Goal: Task Accomplishment & Management: Complete application form

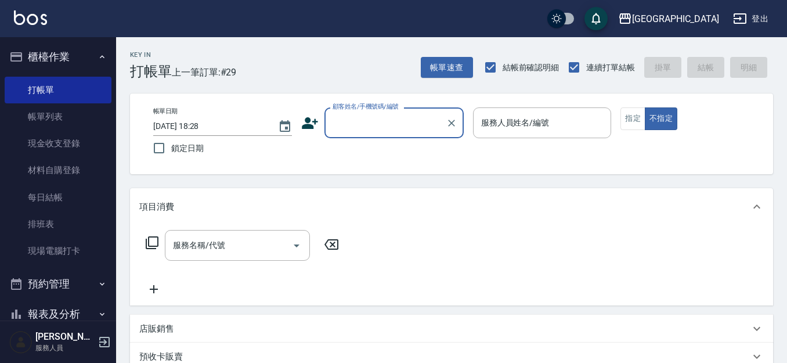
drag, startPoint x: 379, startPoint y: 131, endPoint x: 375, endPoint y: 122, distance: 9.6
click at [378, 128] on div "顧客姓名/手機號碼/編號" at bounding box center [393, 122] width 139 height 31
type input "6605"
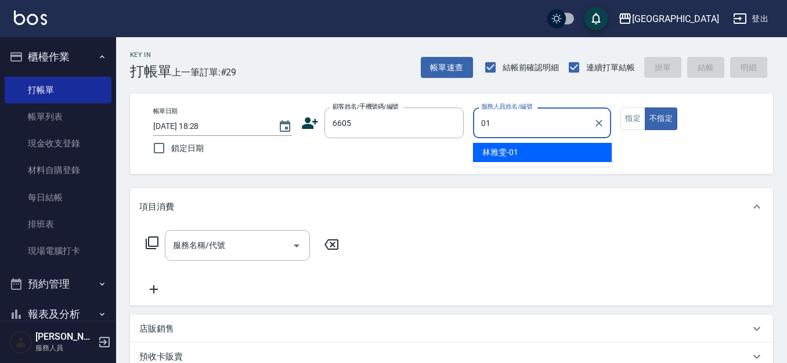
type input "[PERSON_NAME]-01"
type button "false"
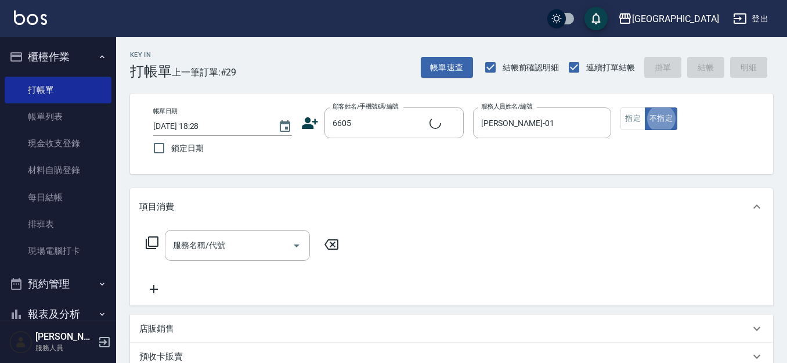
type input "林碧連/6605_林碧連/6605"
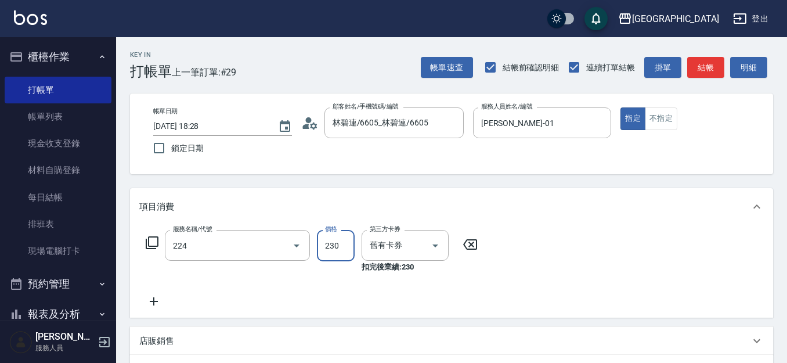
type input "洗髮(卡)230(224)"
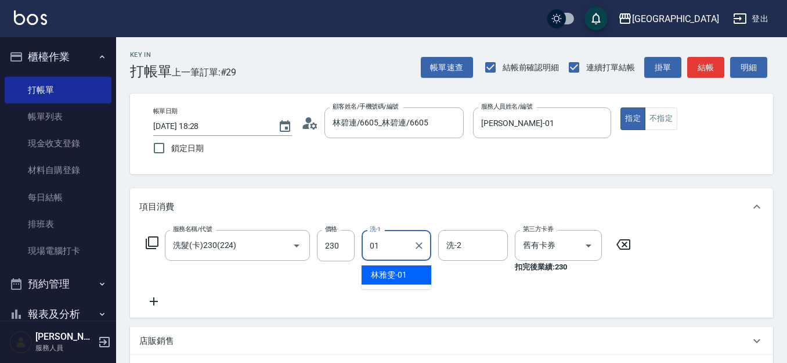
type input "[PERSON_NAME]-01"
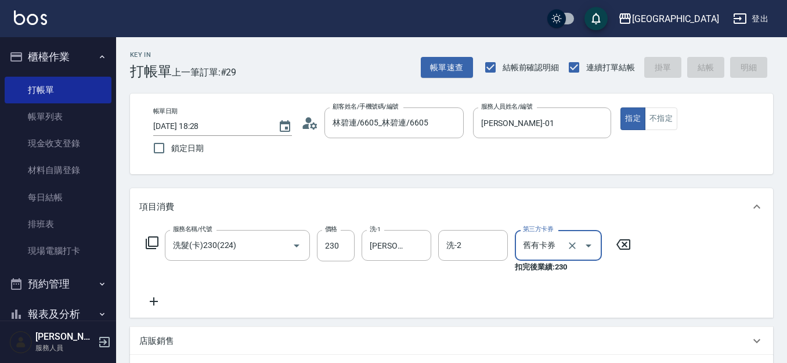
type input "[DATE] 19:52"
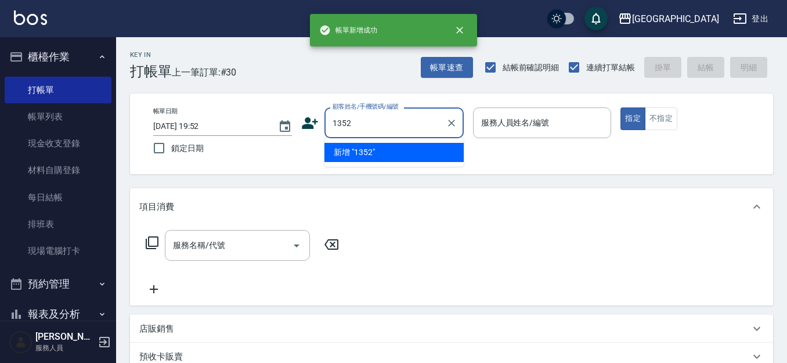
type input "1352"
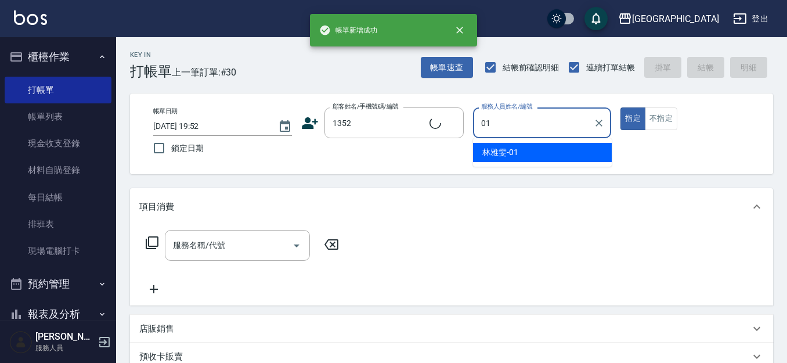
type input "01"
type button "true"
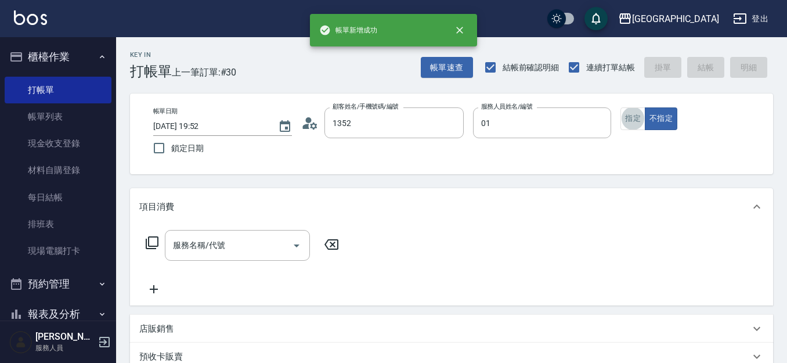
type input "林雅雯/0421/1352"
type input "[PERSON_NAME]-01"
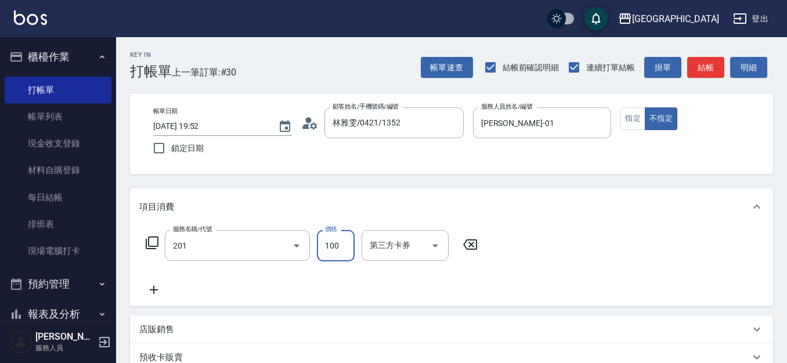
type input "洗髮[100](201)"
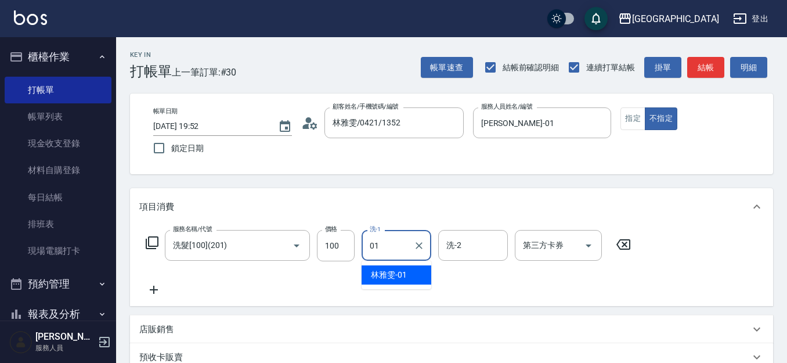
type input "[PERSON_NAME]-01"
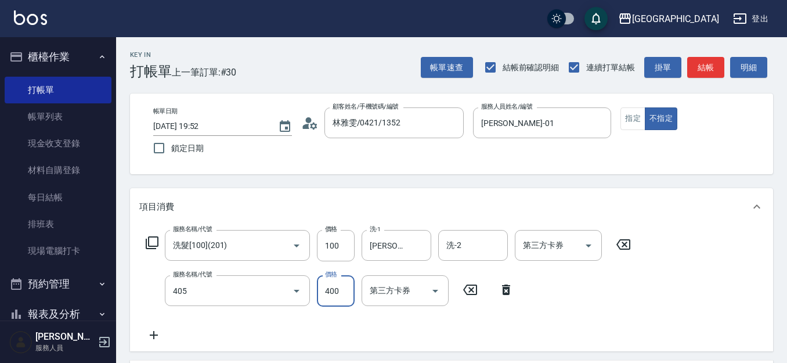
type input "剪髮(400)(405)"
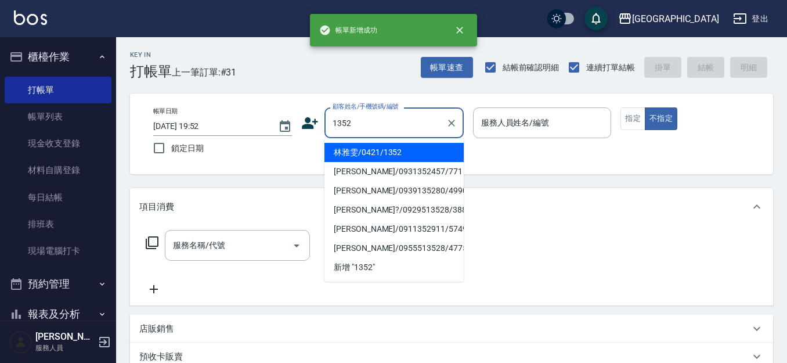
type input "1352"
type input "0"
type input "林雅雯/0421/1352"
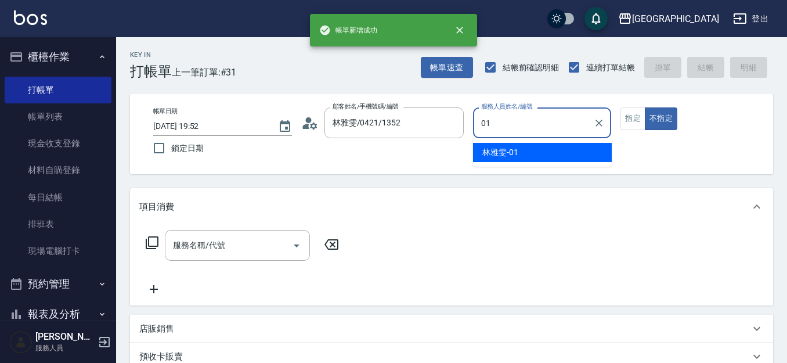
type input "[PERSON_NAME]-01"
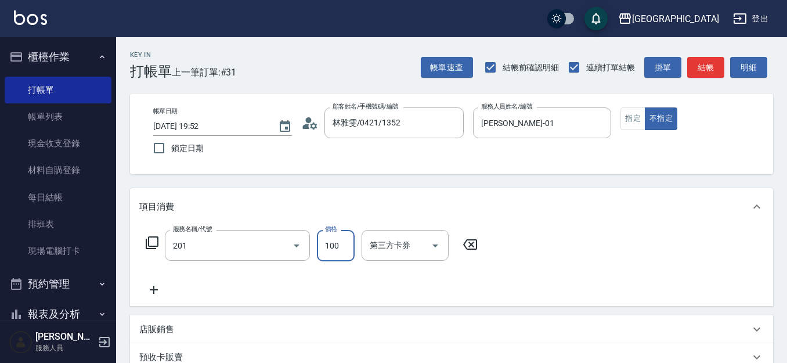
type input "洗髮[100](201)"
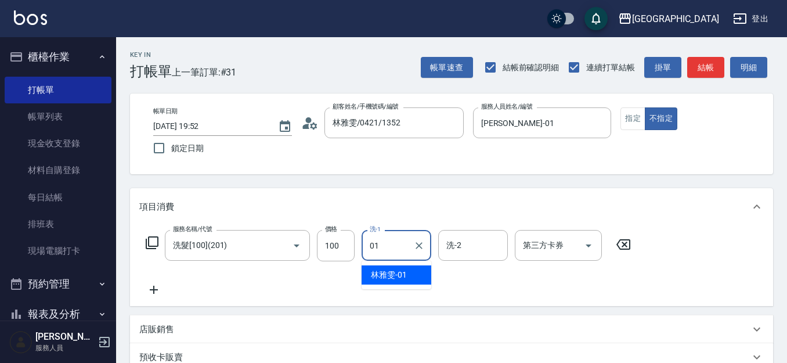
type input "[PERSON_NAME]-01"
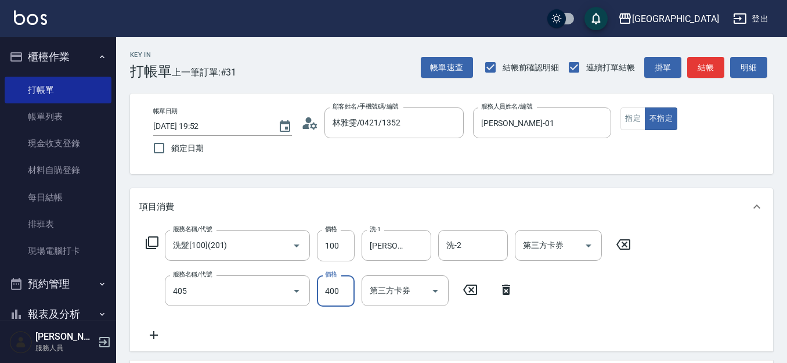
type input "剪髮(400)(405)"
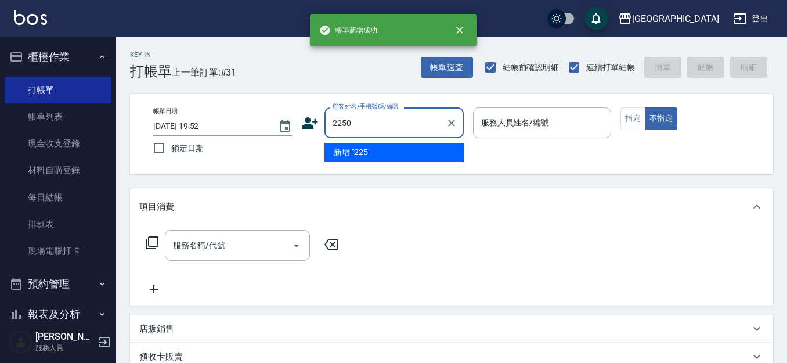
type input "2250"
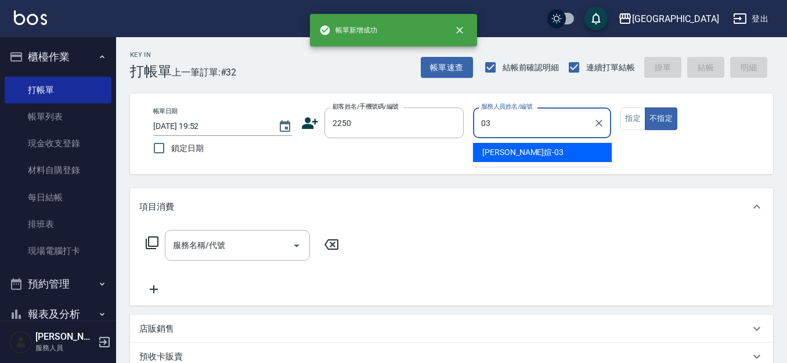
type input "[PERSON_NAME]媗-03"
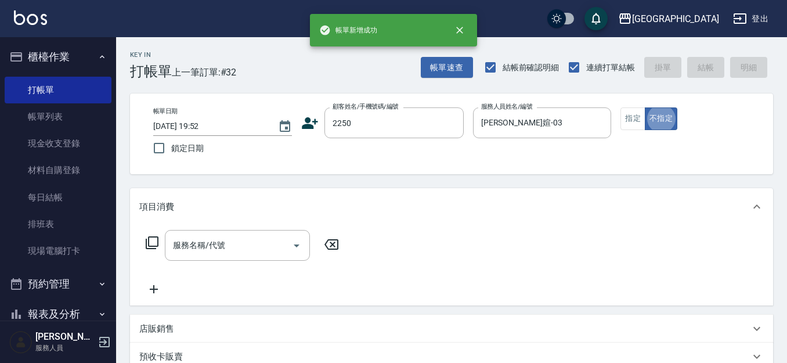
type input "[PERSON_NAME]媗/0911843052/2250"
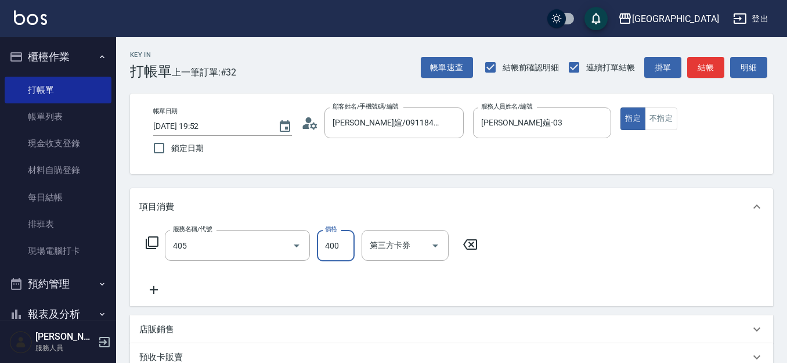
type input "剪髮(400)(405)"
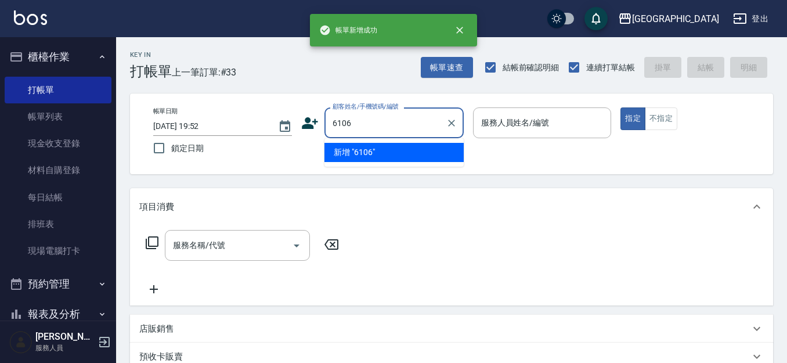
type input "6106"
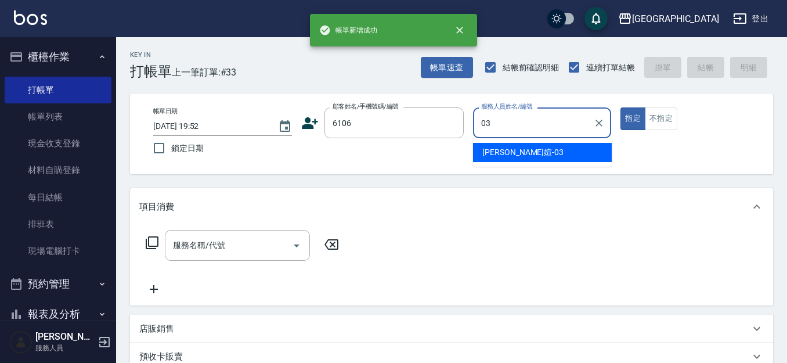
type input "[PERSON_NAME]媗-03"
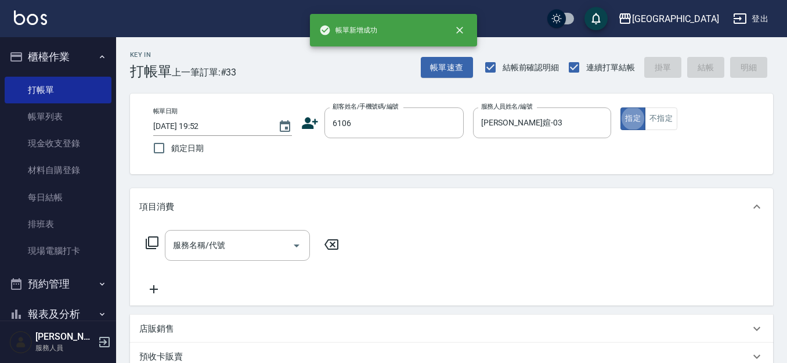
type input "[PERSON_NAME]/0920241221/6106"
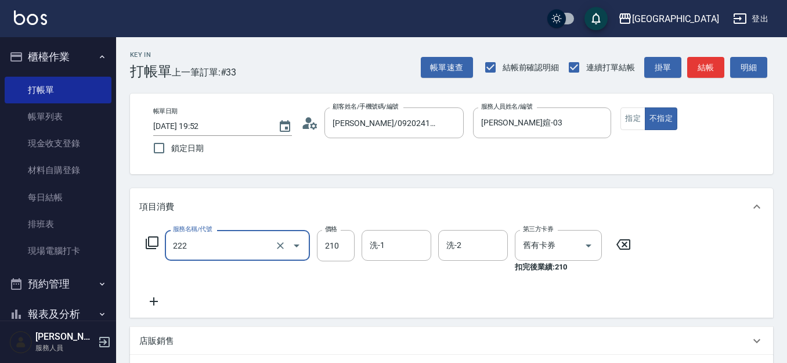
type input "洗髮卡券[210](222)"
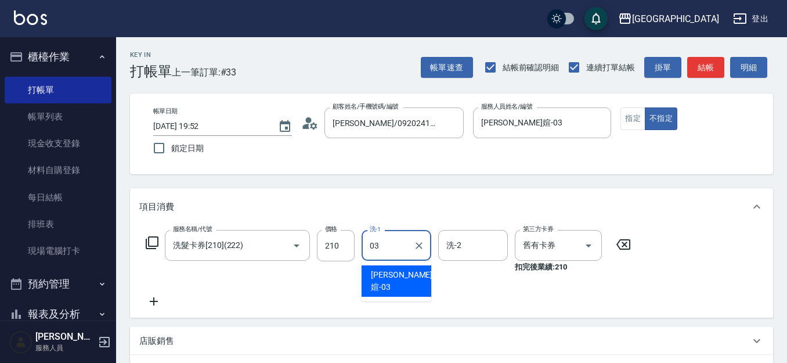
type input "[PERSON_NAME]媗-03"
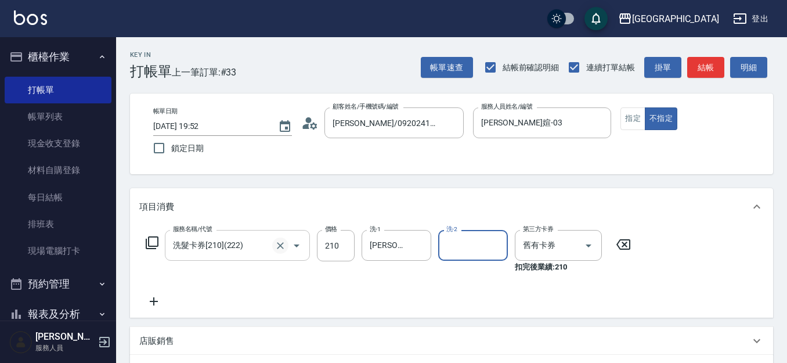
click at [276, 245] on div "洗髮卡券[210](222) 服務名稱/代號" at bounding box center [237, 245] width 145 height 31
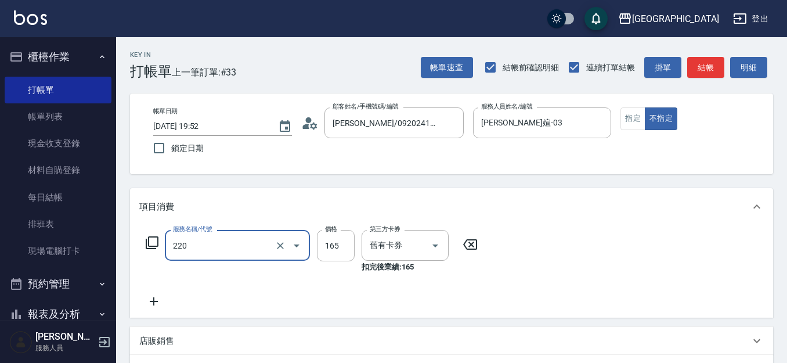
type input "洗髮卡券(165)(220)"
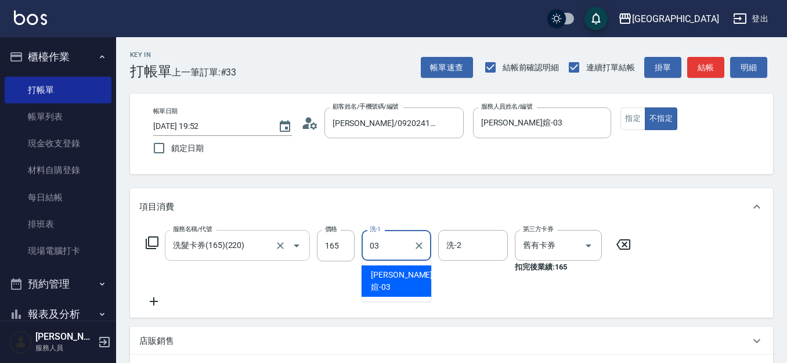
type input "[PERSON_NAME]媗-03"
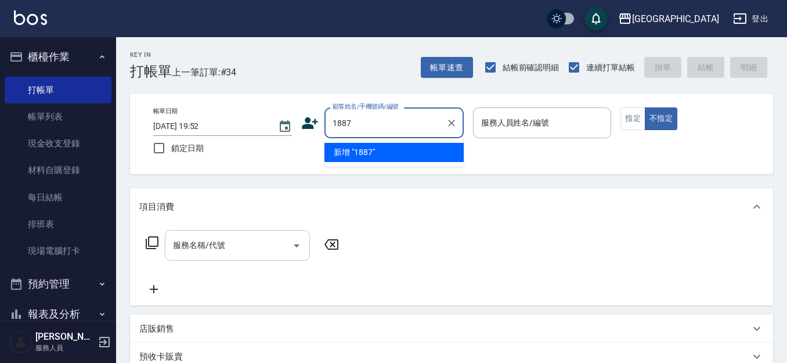
type input "1887"
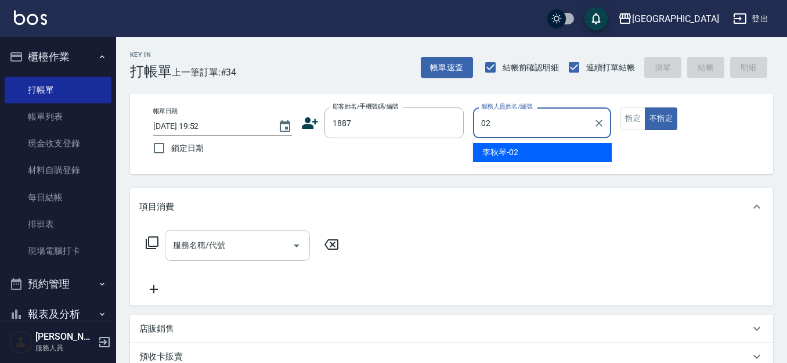
type input "[PERSON_NAME]-02"
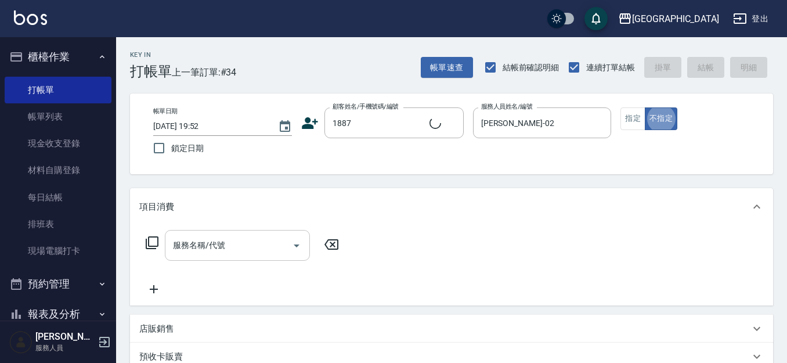
type input "[PERSON_NAME]/0920178671/1887"
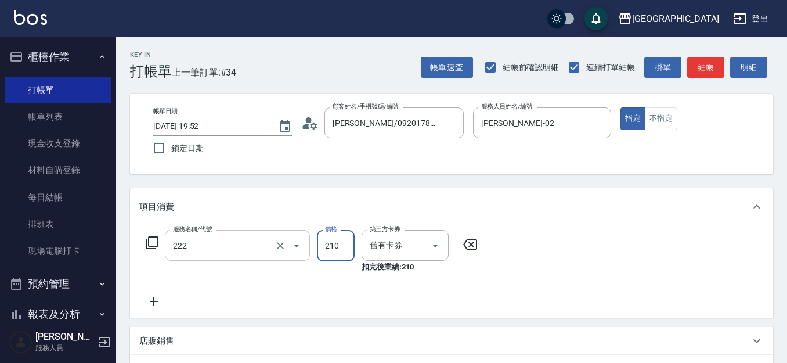
type input "洗髮卡券[210](222)"
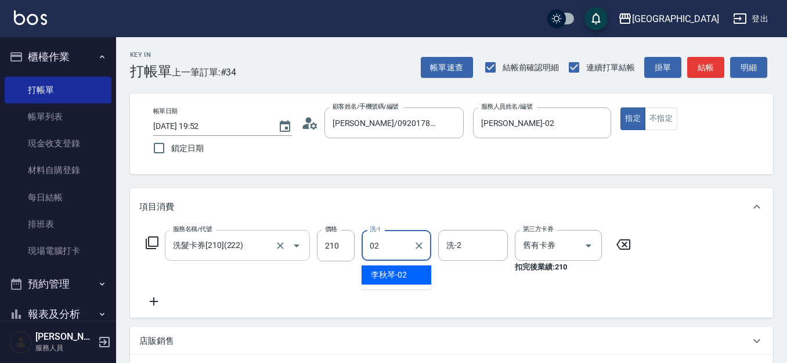
type input "[PERSON_NAME]-02"
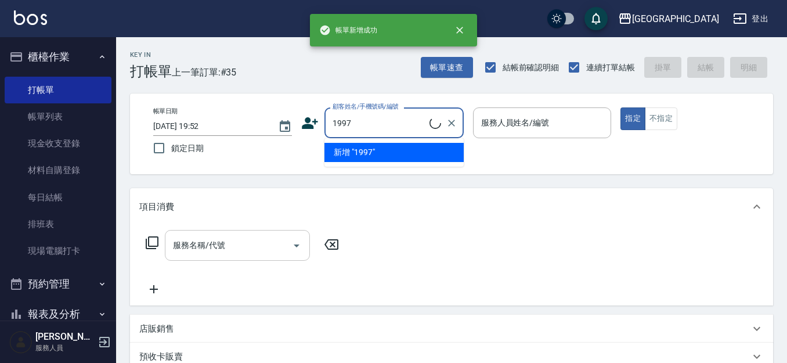
type input "[PERSON_NAME]/0921890364/1997"
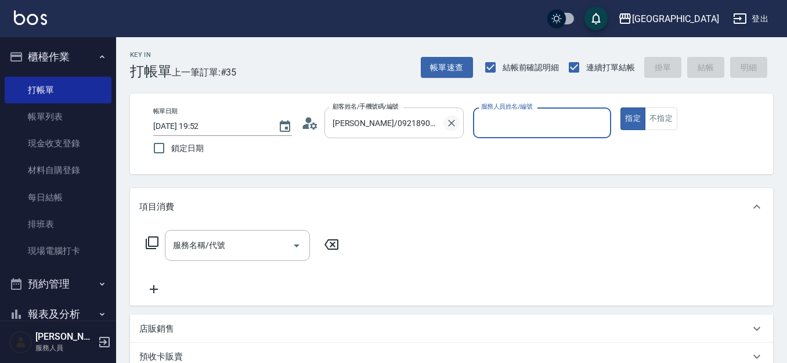
click at [448, 126] on icon "Clear" at bounding box center [452, 123] width 12 height 12
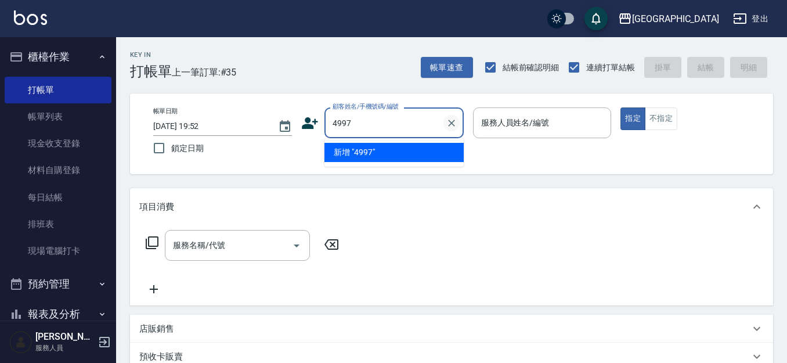
type input "4997"
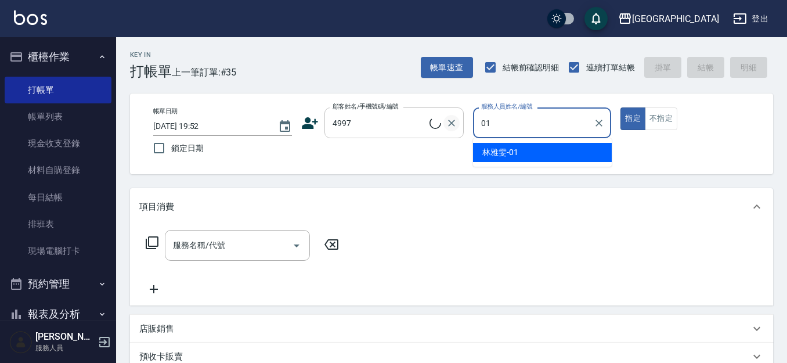
type input "01"
type input "[PERSON_NAME]/0939805035/4997"
type input "[PERSON_NAME]-01"
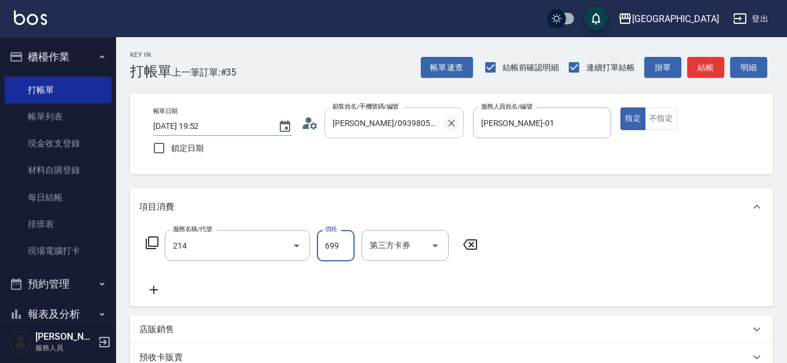
type input "滾珠洗髪699(214)"
type input "700"
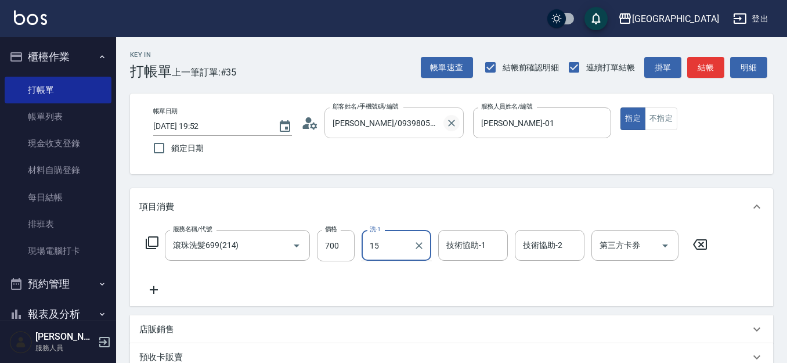
type input "[PERSON_NAME]-15"
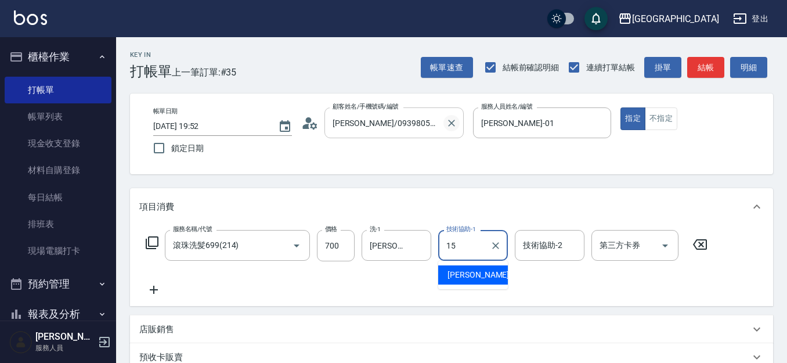
type input "[PERSON_NAME]-15"
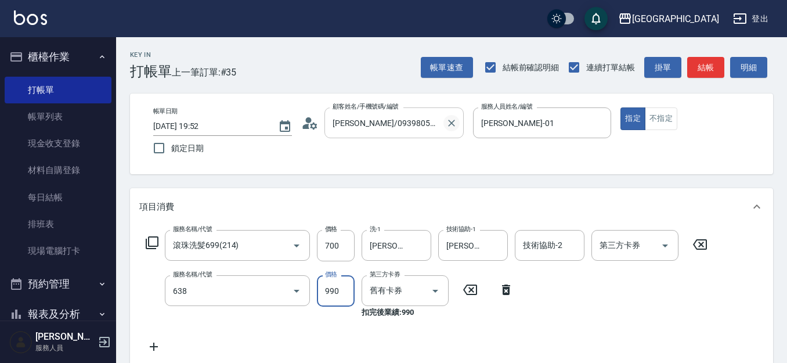
type input "(芙)頭皮養護套卡(638)"
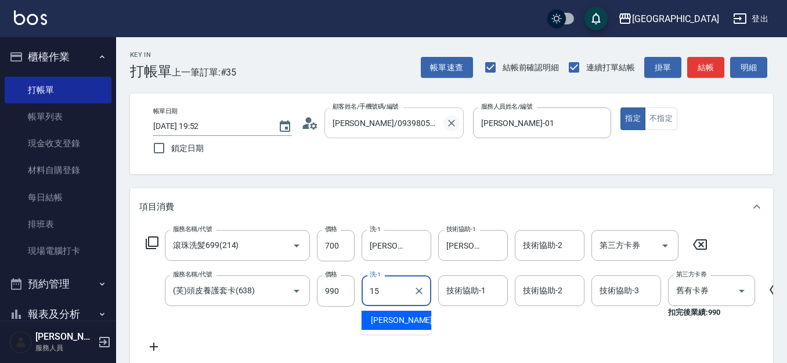
type input "[PERSON_NAME]-15"
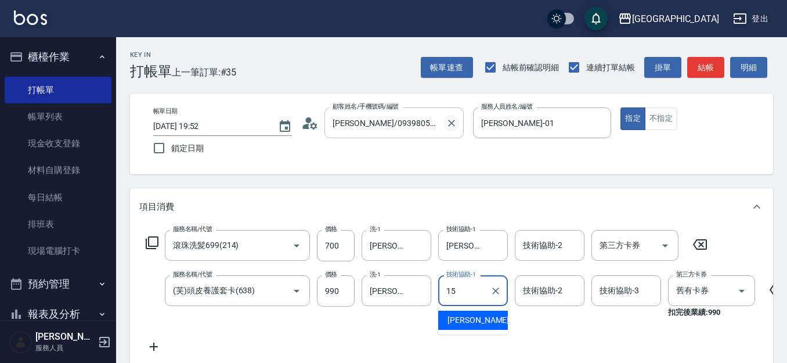
type input "[PERSON_NAME]-15"
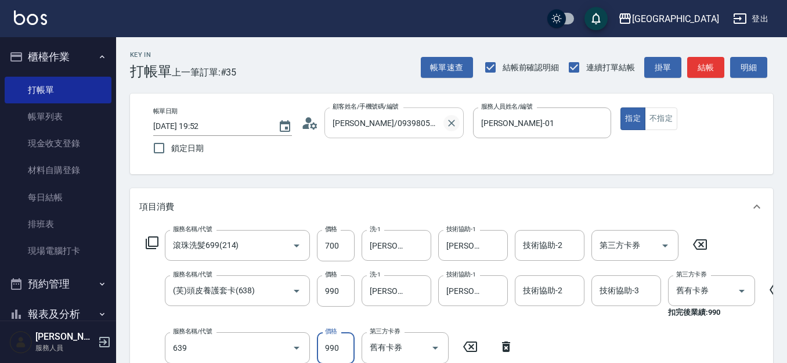
type input "(芙)蘆薈髮膜套卡(自材)(639)"
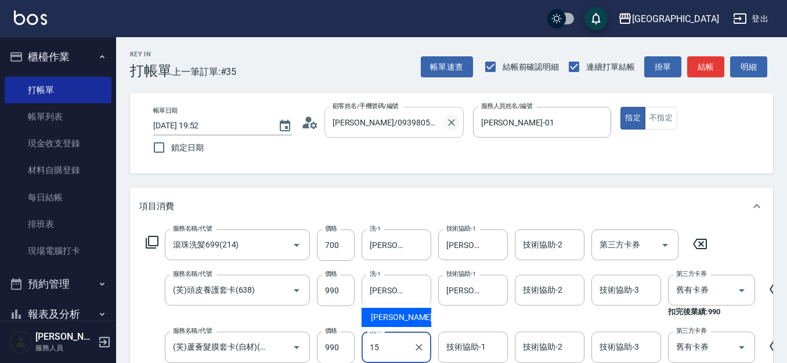
type input "[PERSON_NAME]-15"
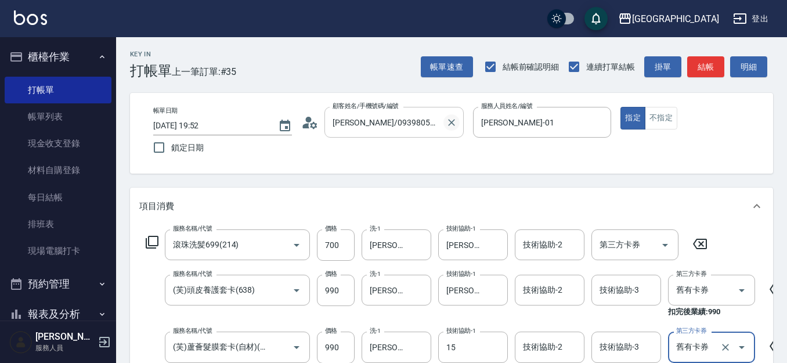
type input "[PERSON_NAME]-15"
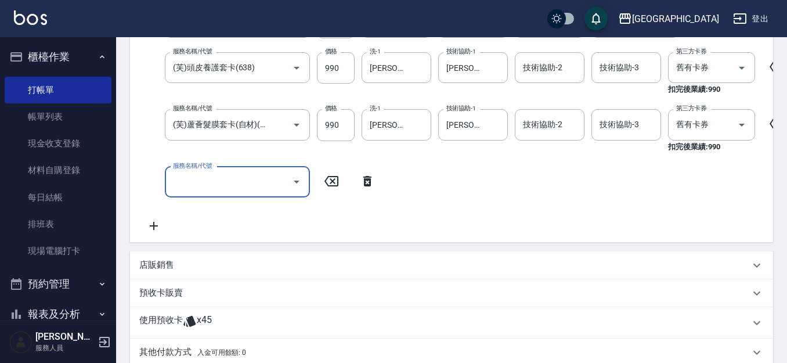
scroll to position [0, 0]
type input "[DATE] 19:53"
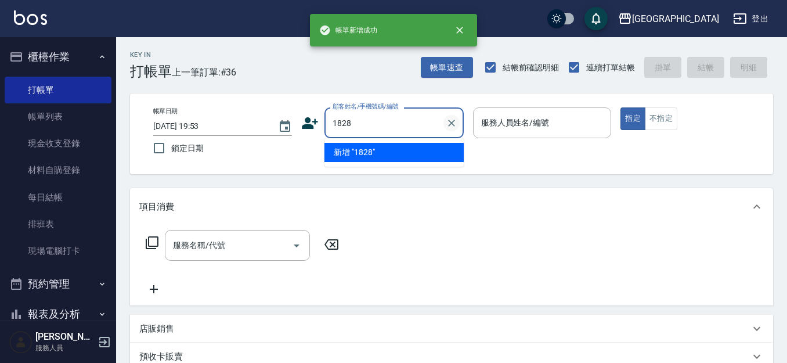
type input "1828"
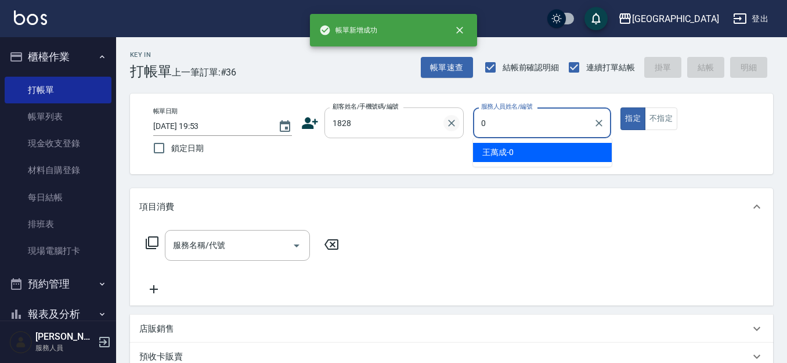
type input "01"
type input "[PERSON_NAME]/0938009127/1828"
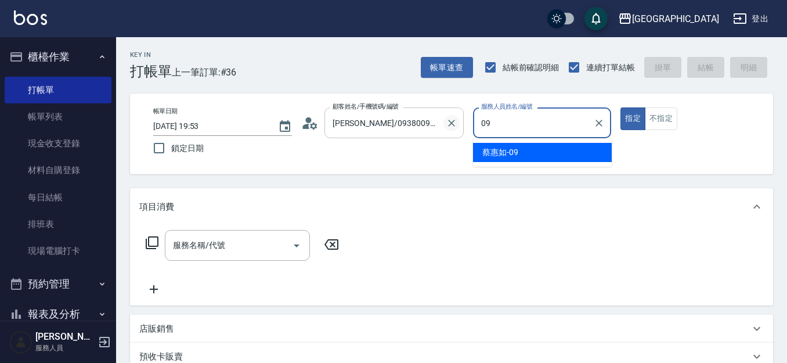
type input "[PERSON_NAME]-09"
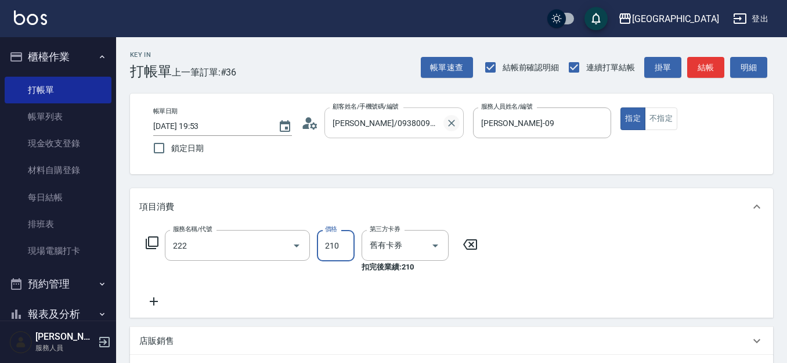
type input "洗髮卡券[210](222)"
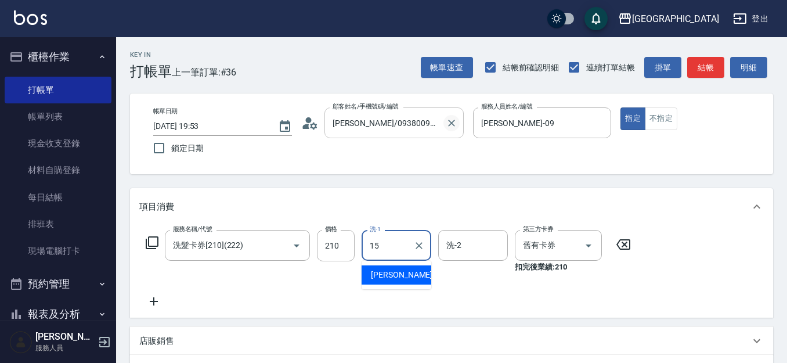
type input "[PERSON_NAME]-15"
